Goal: Task Accomplishment & Management: Manage account settings

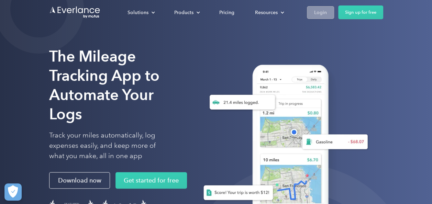
click at [319, 8] on div "Login" at bounding box center [320, 12] width 13 height 9
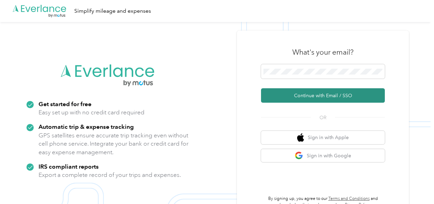
click at [282, 101] on button "Continue with Email / SSO" at bounding box center [323, 95] width 124 height 14
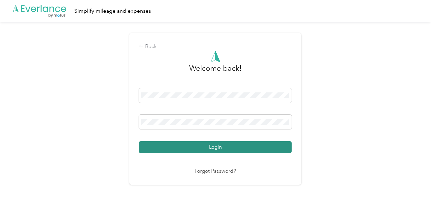
click at [199, 151] on button "Login" at bounding box center [215, 147] width 153 height 12
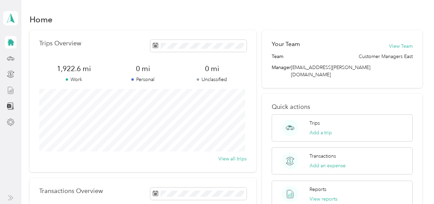
click at [6, 93] on div at bounding box center [11, 90] width 12 height 12
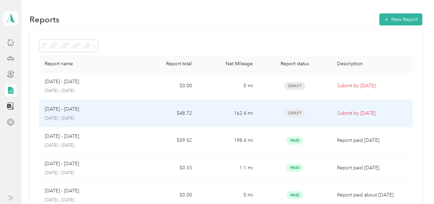
click at [59, 115] on div "Sep 16 - 30, 2025 September 16 - 30, 2025" at bounding box center [88, 114] width 86 height 16
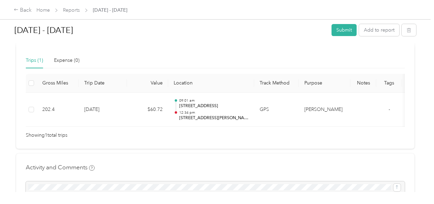
scroll to position [206, 0]
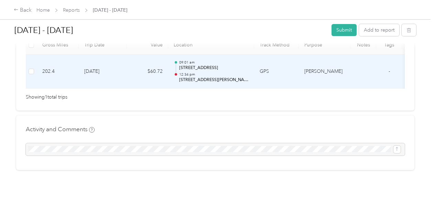
click at [221, 71] on div "09:01 am 1427 Medfield Ave, Baltimore, MD 21211, USA 12:34 pm 1436 Redfern Ave,…" at bounding box center [213, 71] width 69 height 23
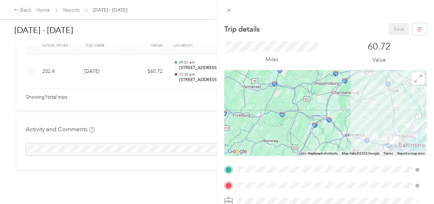
click at [173, 114] on div "Trip details Save This trip cannot be edited because it is either under review,…" at bounding box center [217, 102] width 434 height 204
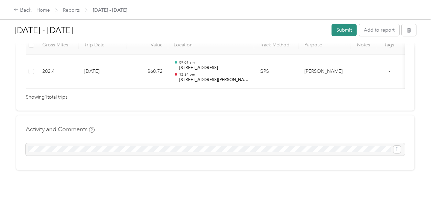
click at [338, 28] on button "Submit" at bounding box center [344, 30] width 25 height 12
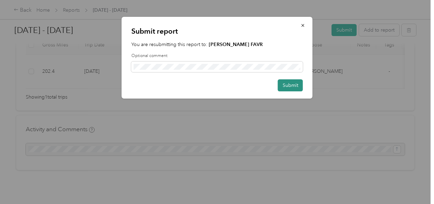
click at [286, 86] on button "Submit" at bounding box center [290, 85] width 25 height 12
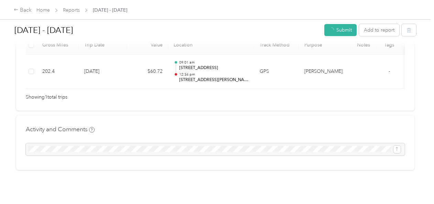
scroll to position [190, 0]
